Goal: Transaction & Acquisition: Purchase product/service

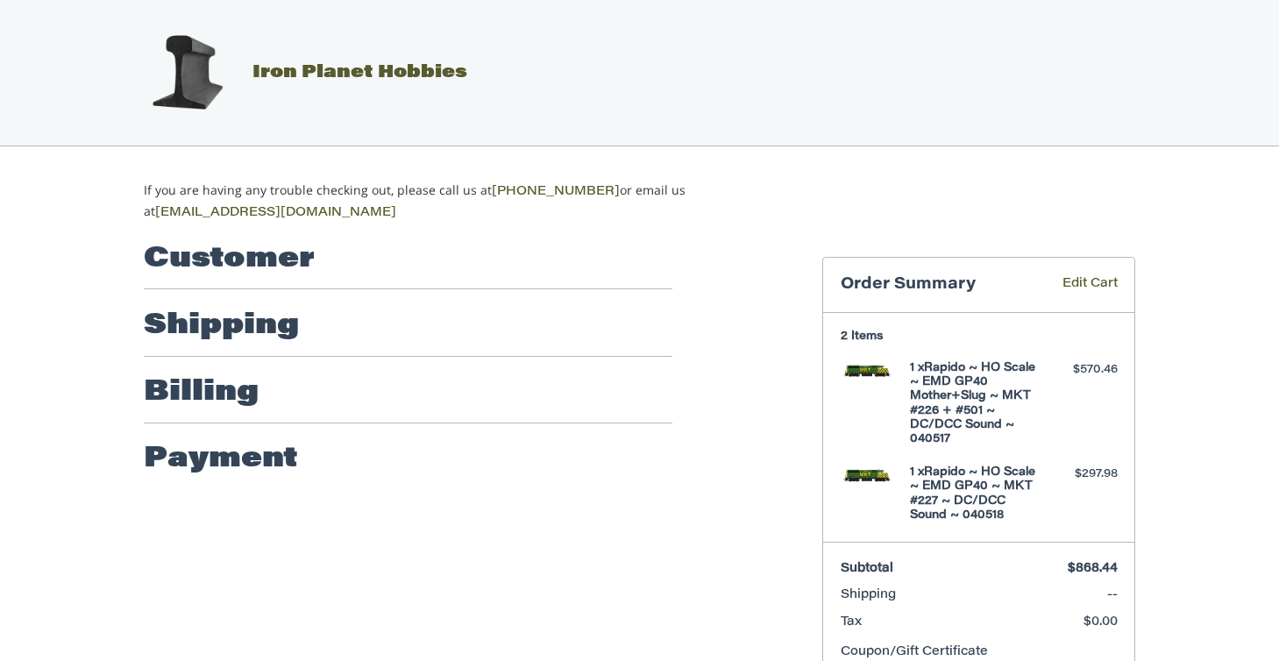
scroll to position [89, 0]
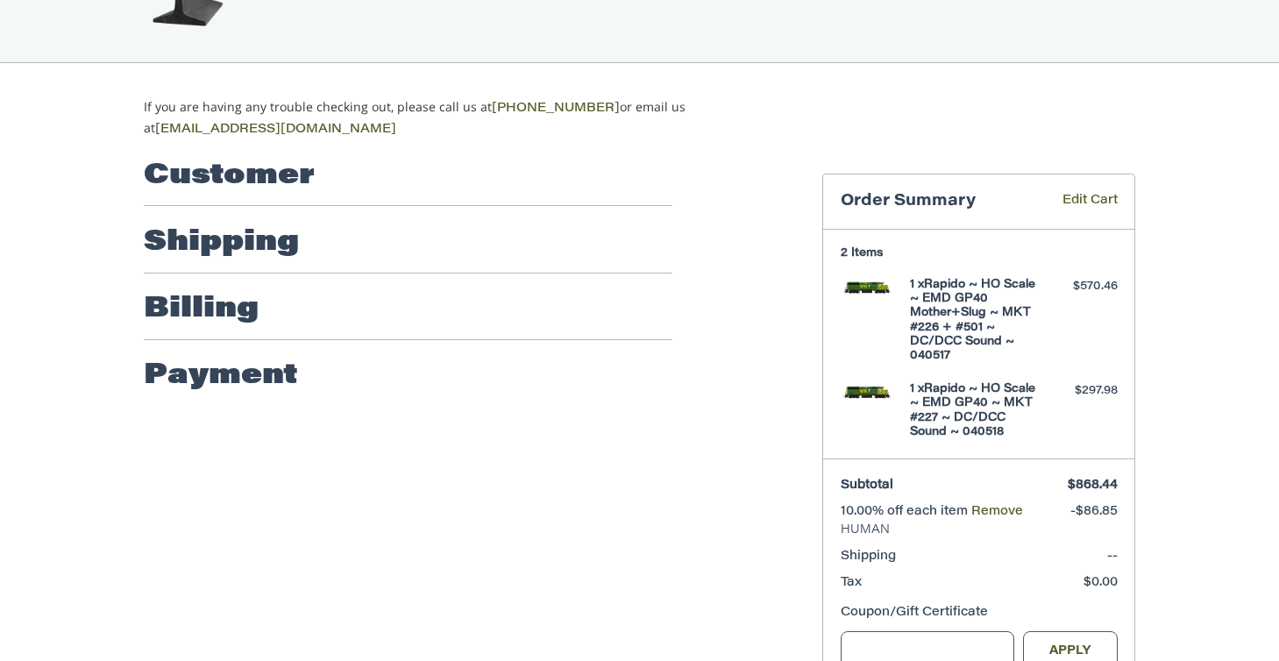
scroll to position [89, 0]
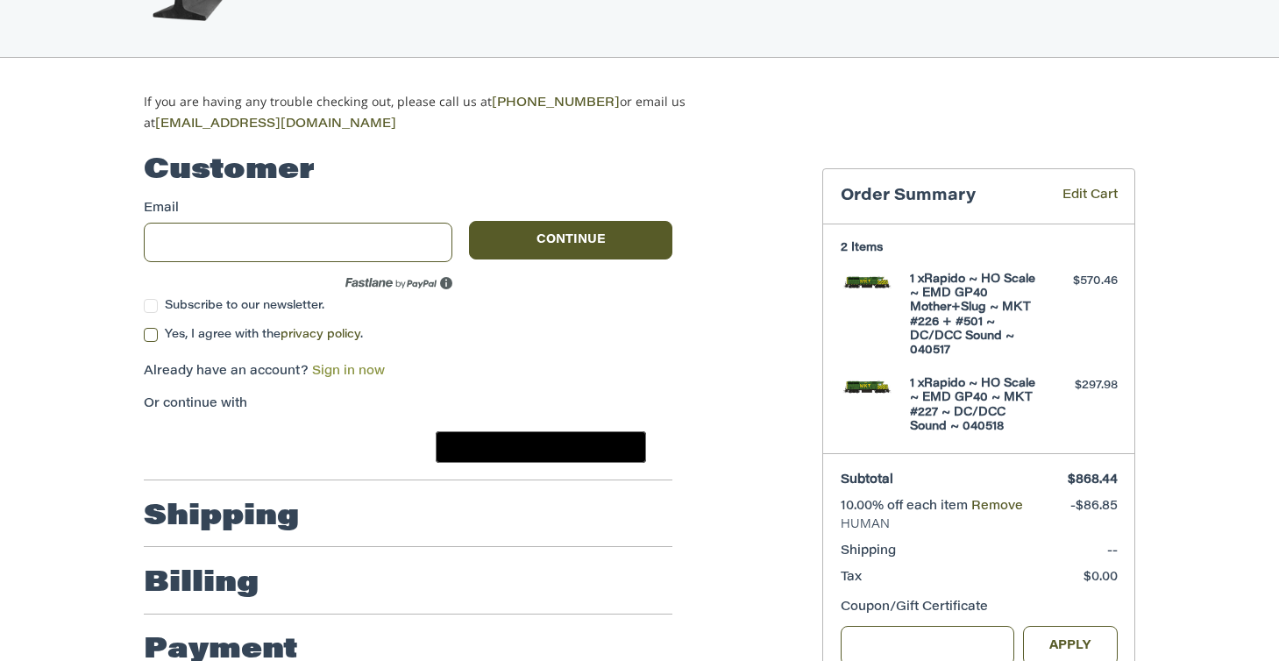
click at [350, 366] on link "Sign in now" at bounding box center [348, 372] width 73 height 12
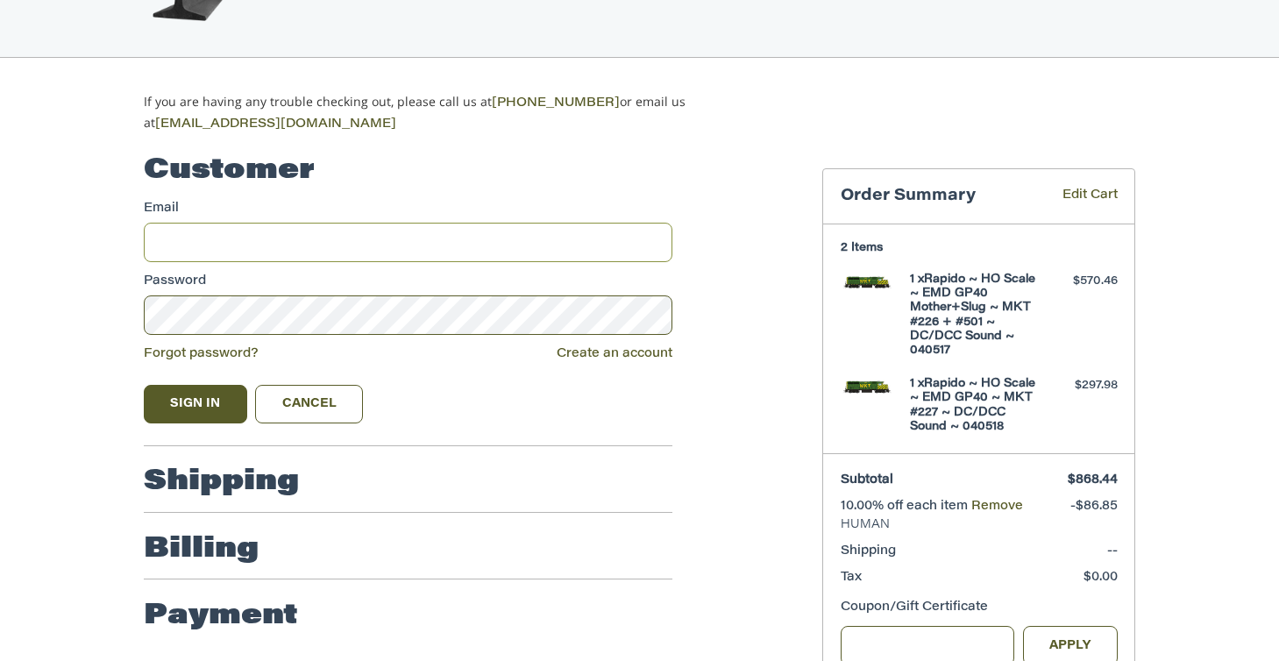
type input "**********"
click at [226, 401] on button "Sign In" at bounding box center [195, 404] width 103 height 39
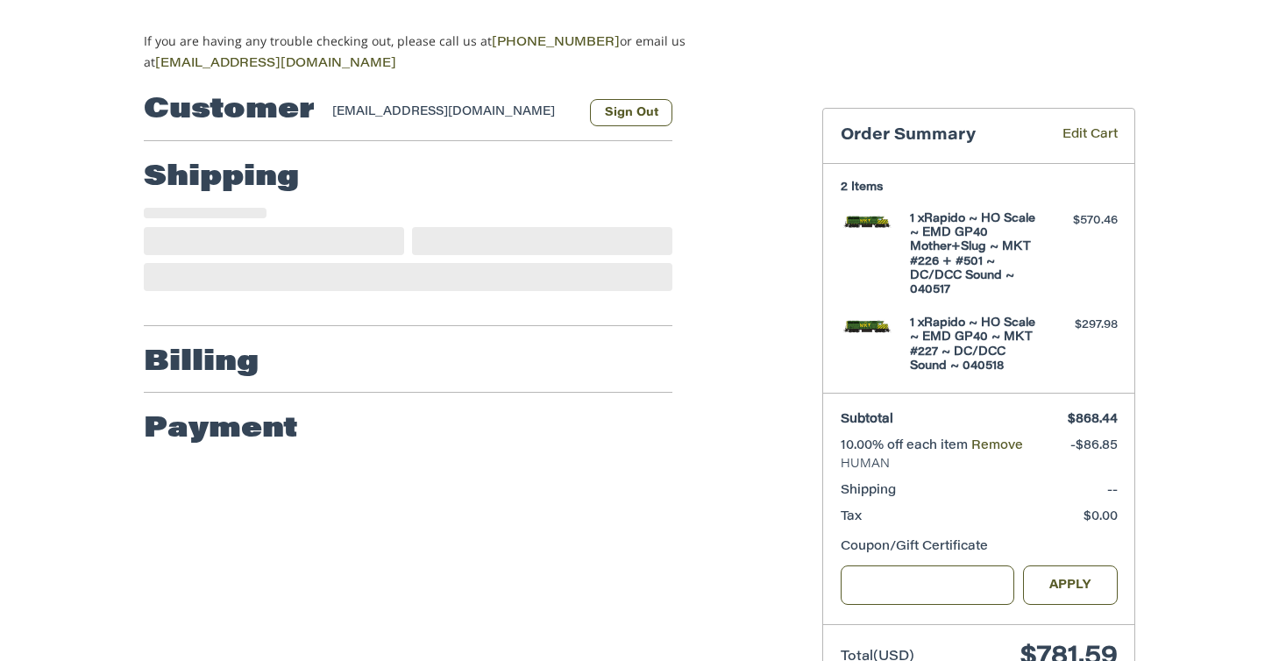
scroll to position [156, 0]
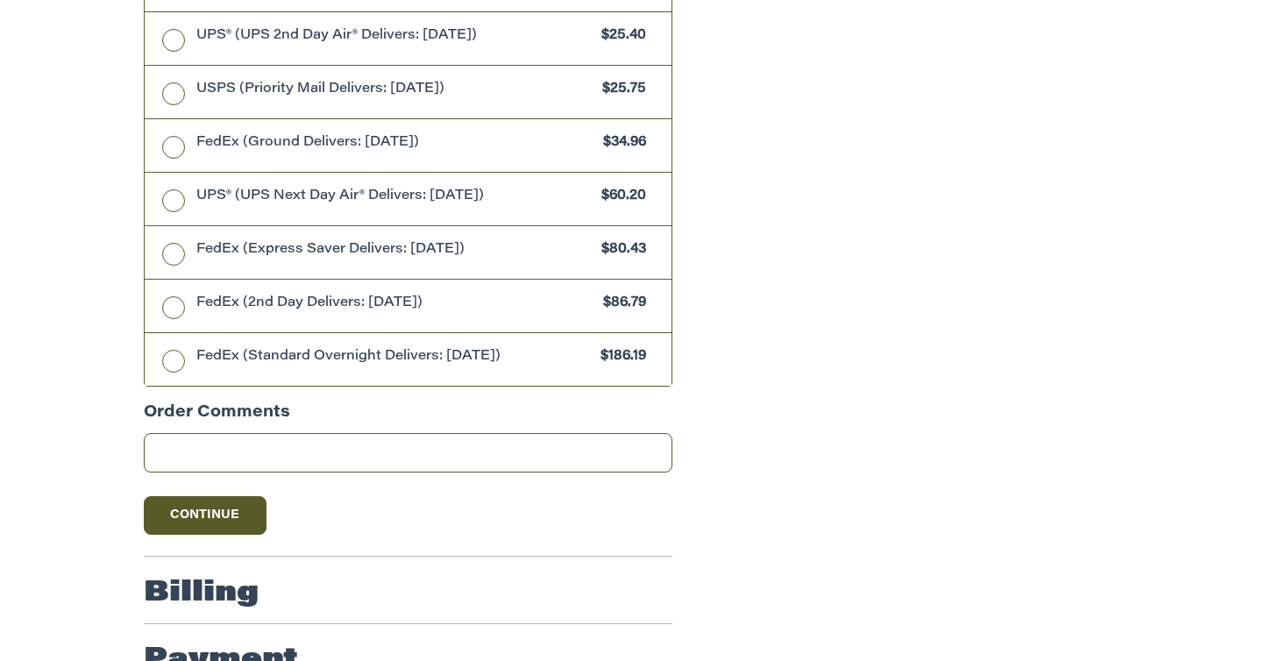
scroll to position [953, 0]
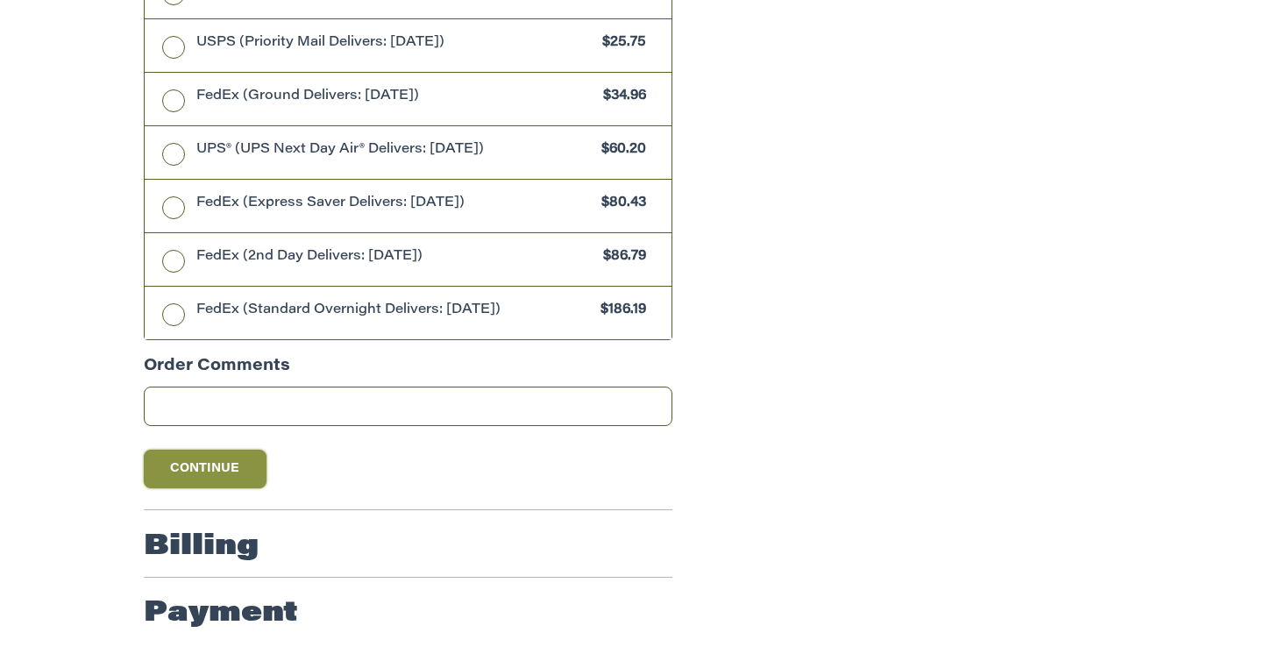
click at [220, 474] on button "Continue" at bounding box center [205, 469] width 123 height 39
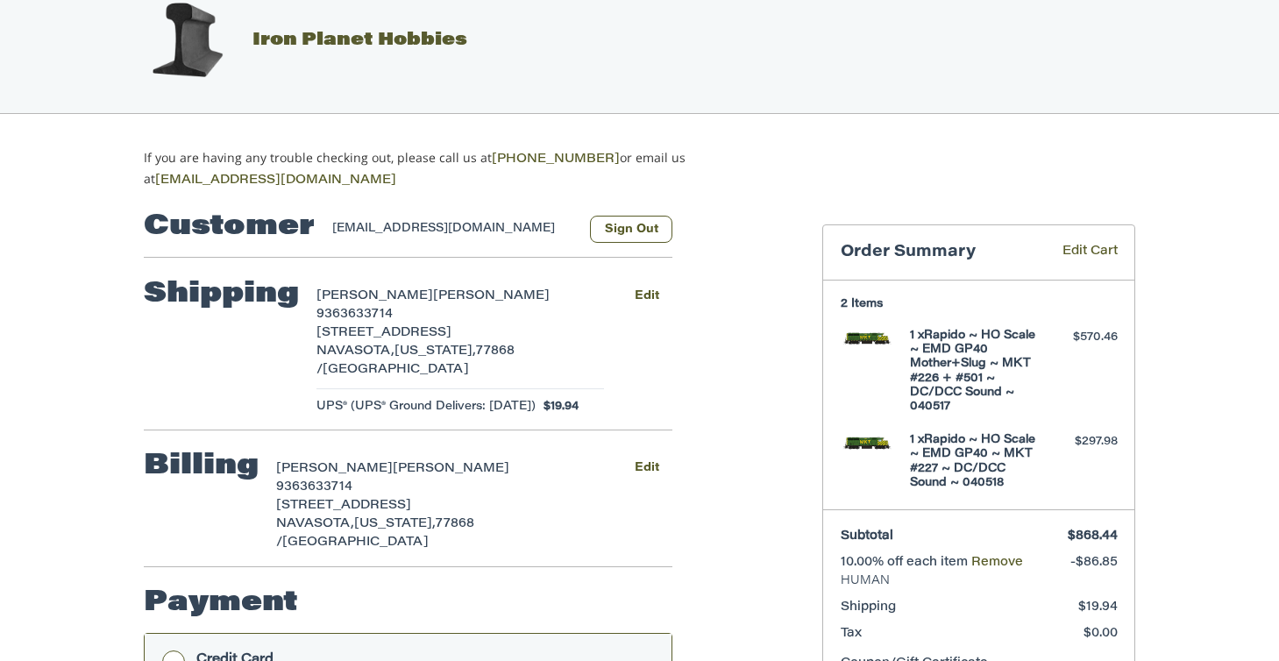
scroll to position [0, 0]
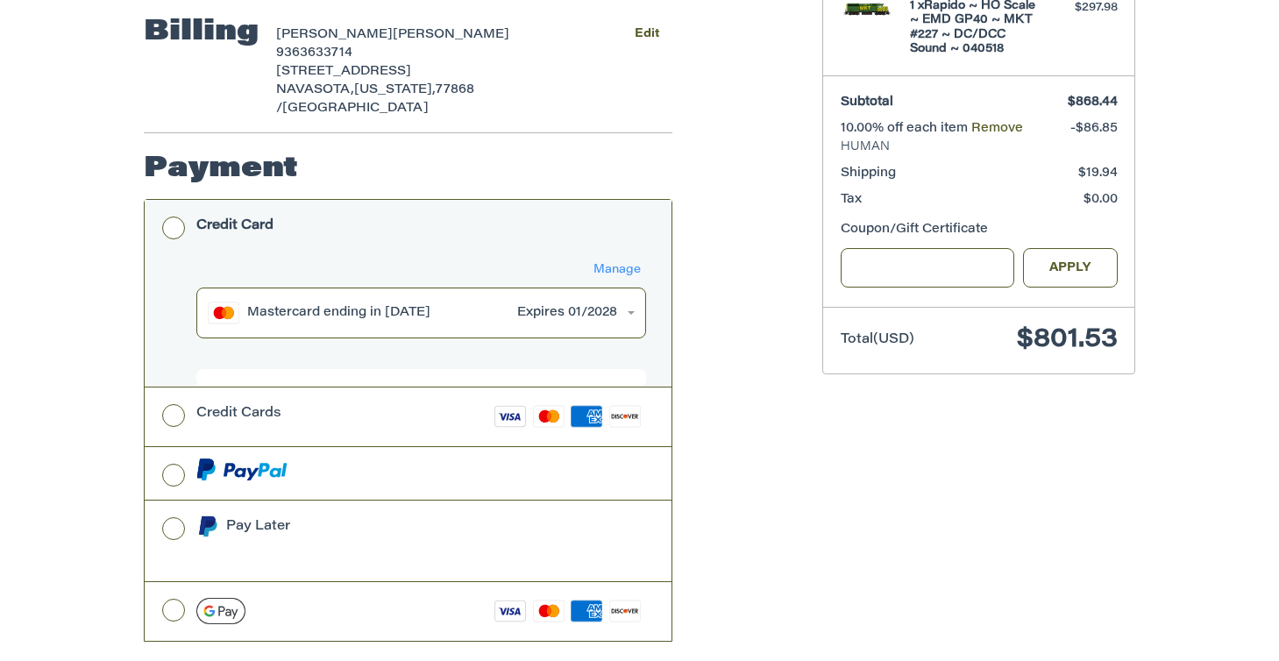
scroll to position [532, 0]
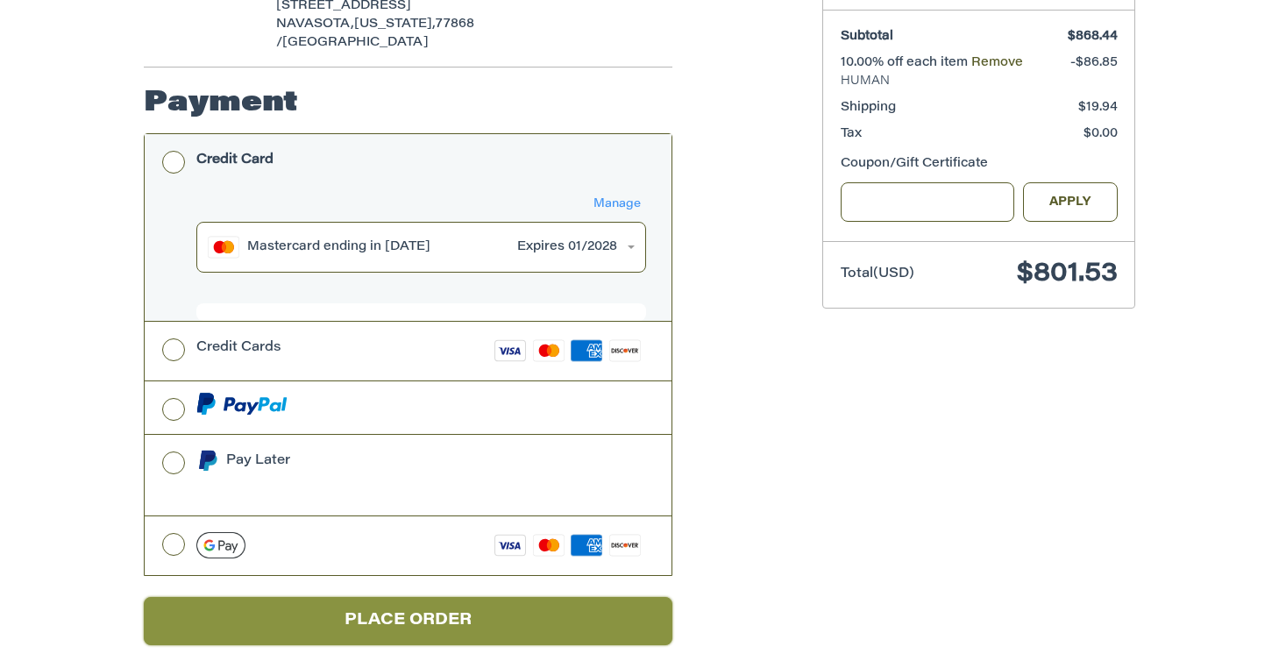
click at [426, 602] on button "Place Order" at bounding box center [408, 621] width 529 height 48
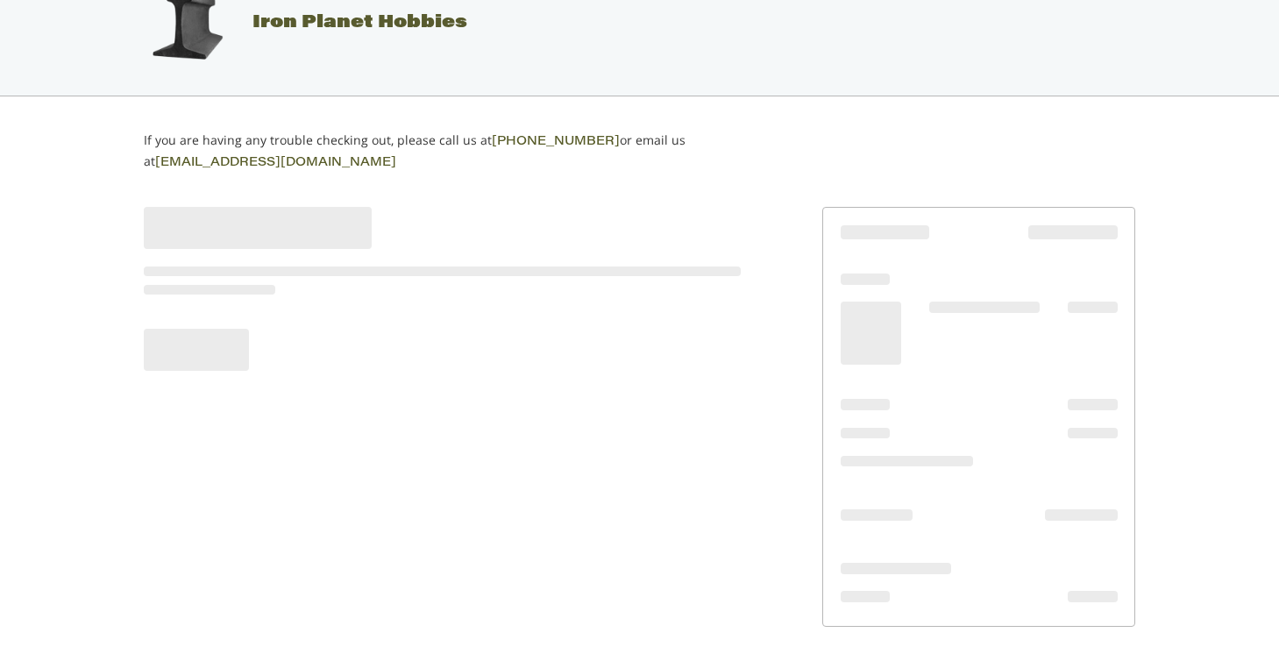
scroll to position [48, 0]
